Goal: Transaction & Acquisition: Subscribe to service/newsletter

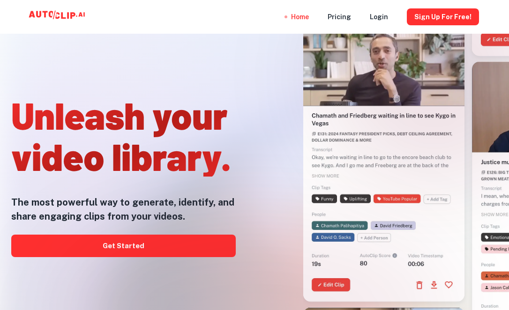
click at [120, 243] on div at bounding box center [254, 309] width 407 height 187
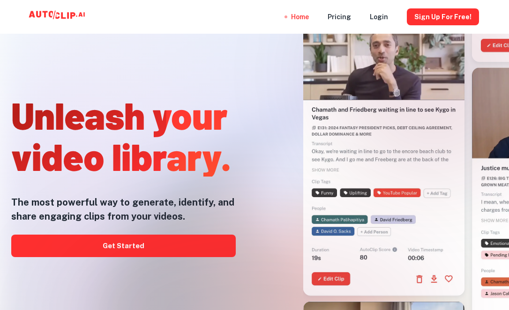
click at [119, 246] on div at bounding box center [254, 309] width 407 height 187
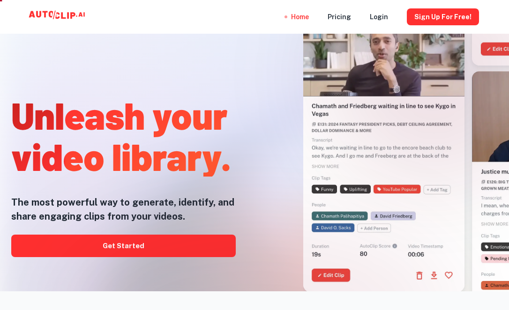
scroll to position [30, 0]
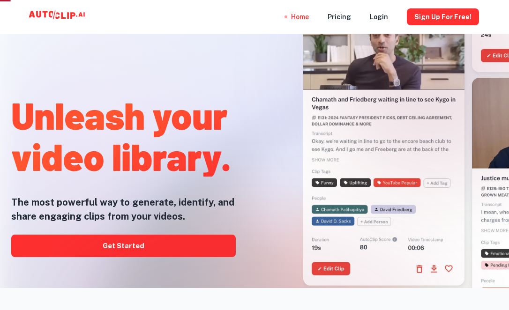
click at [136, 242] on div at bounding box center [254, 309] width 407 height 187
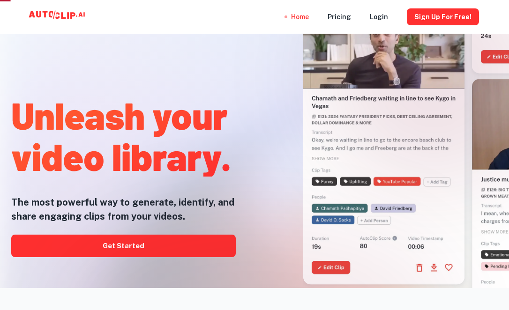
click at [136, 246] on div at bounding box center [254, 309] width 407 height 187
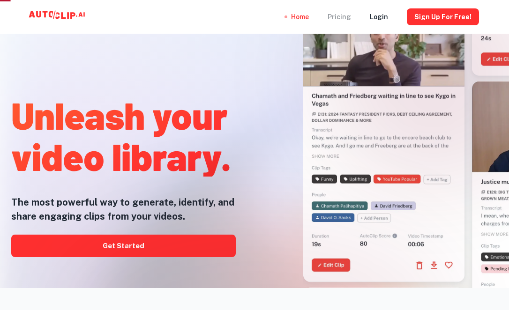
click at [348, 19] on div "Pricing" at bounding box center [338, 17] width 23 height 34
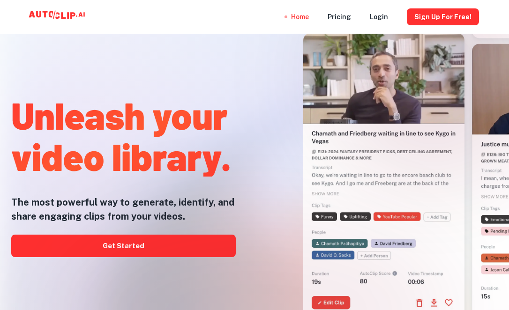
click at [112, 247] on div at bounding box center [254, 309] width 407 height 187
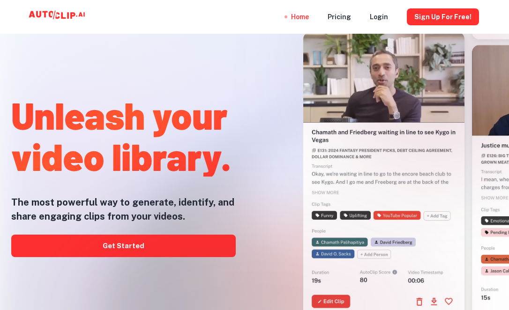
click at [132, 243] on div at bounding box center [254, 309] width 407 height 187
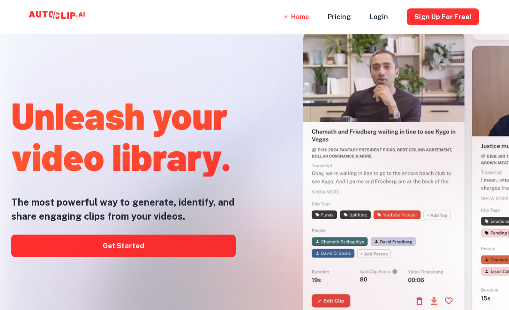
click at [132, 243] on div at bounding box center [254, 309] width 407 height 187
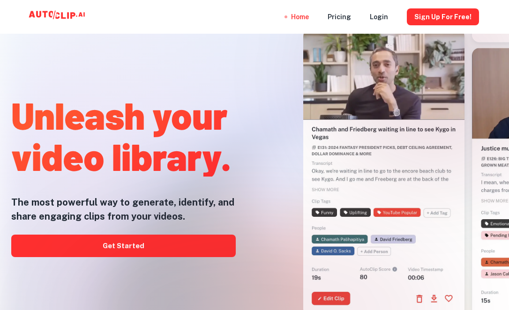
click at [137, 240] on div at bounding box center [254, 309] width 407 height 187
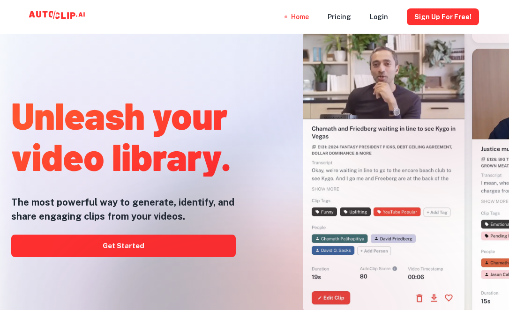
click at [137, 248] on div at bounding box center [254, 309] width 407 height 187
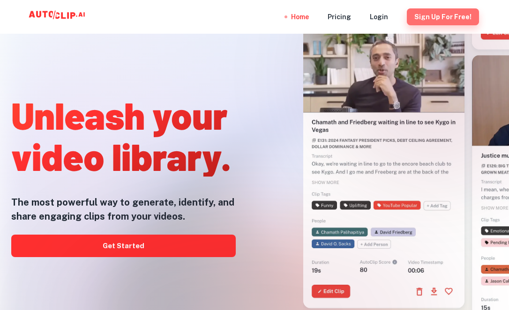
click at [463, 17] on button "Sign Up for free!" at bounding box center [443, 16] width 72 height 17
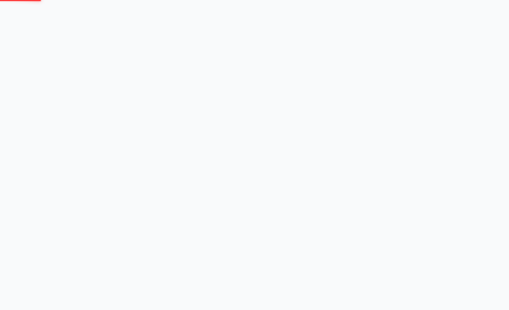
scroll to position [0, 0]
